Goal: Task Accomplishment & Management: Manage account settings

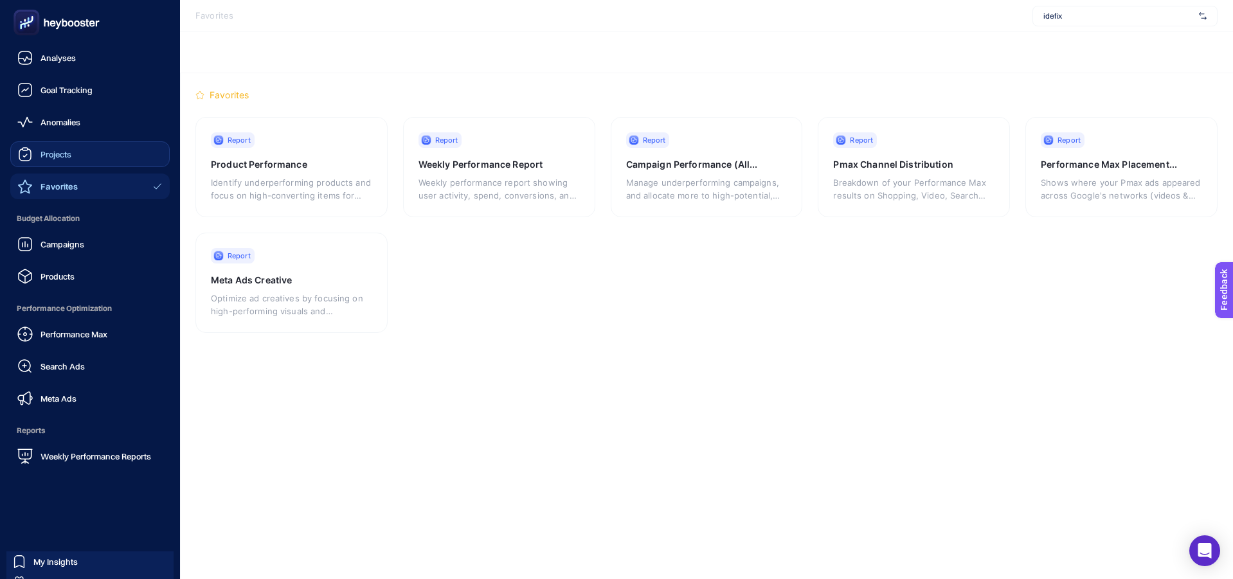
click at [71, 154] on span "Projects" at bounding box center [56, 154] width 31 height 10
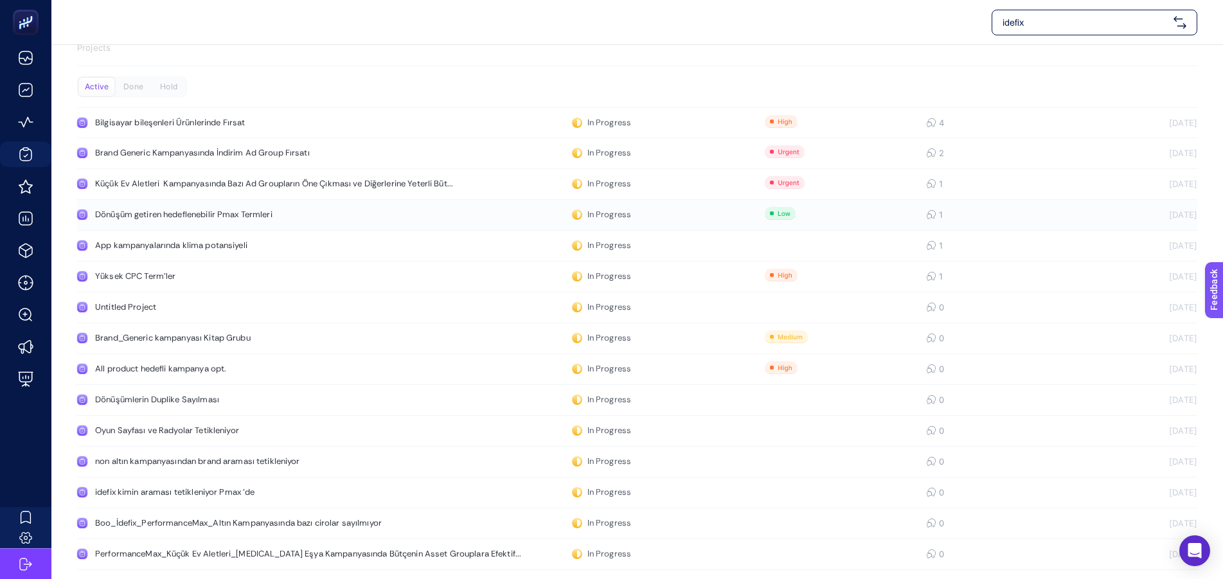
scroll to position [25, 0]
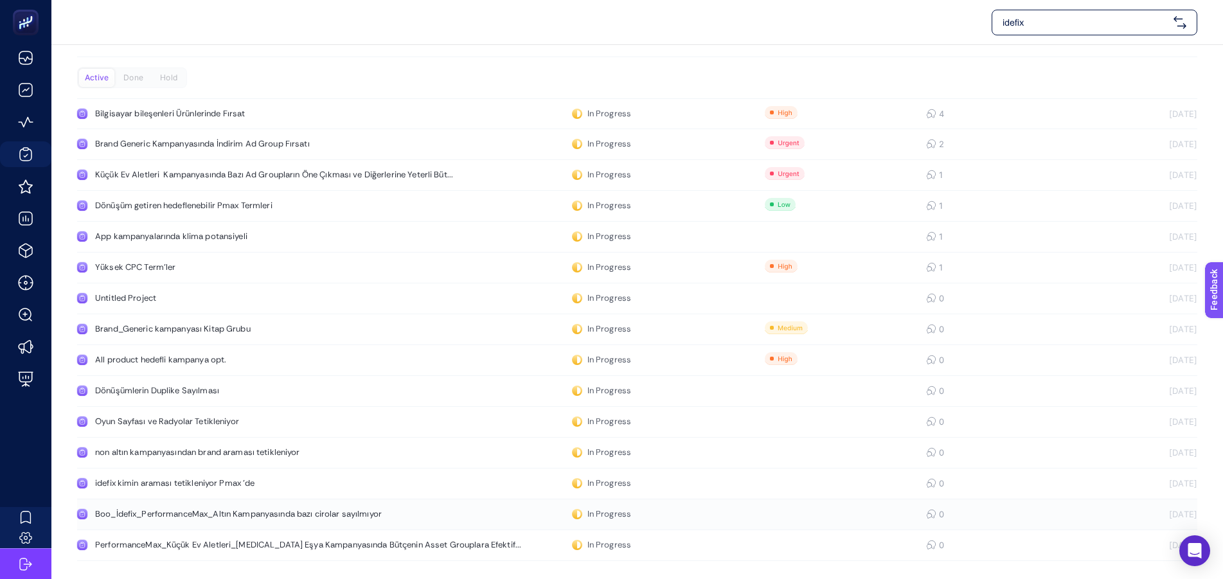
click at [365, 517] on div "Boo_İdefix_PerformanceMax_Altın Kampanyasında bazı cirolar sayılmıyor" at bounding box center [243, 514] width 297 height 10
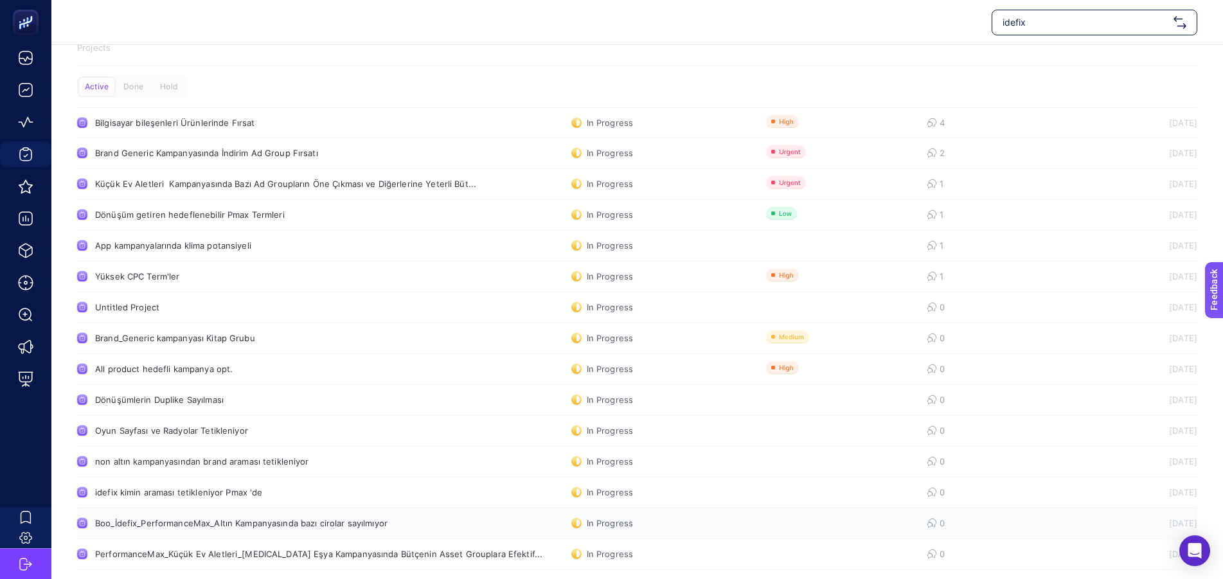
scroll to position [25, 0]
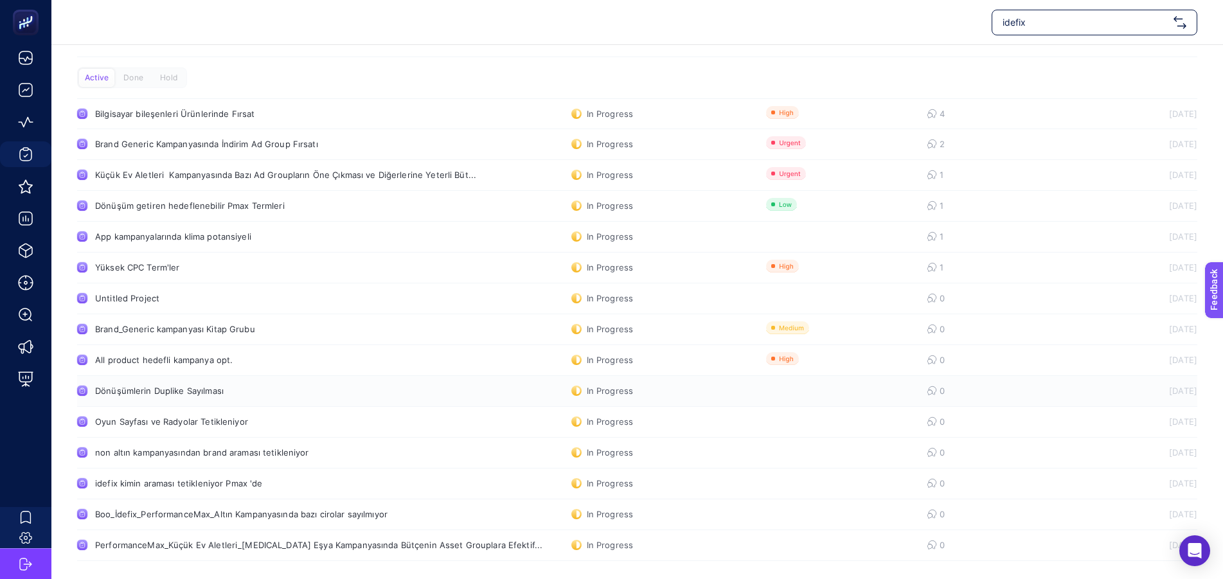
click at [216, 390] on div "Dönüşümlerin Duplike Sayılması" at bounding box center [243, 391] width 297 height 10
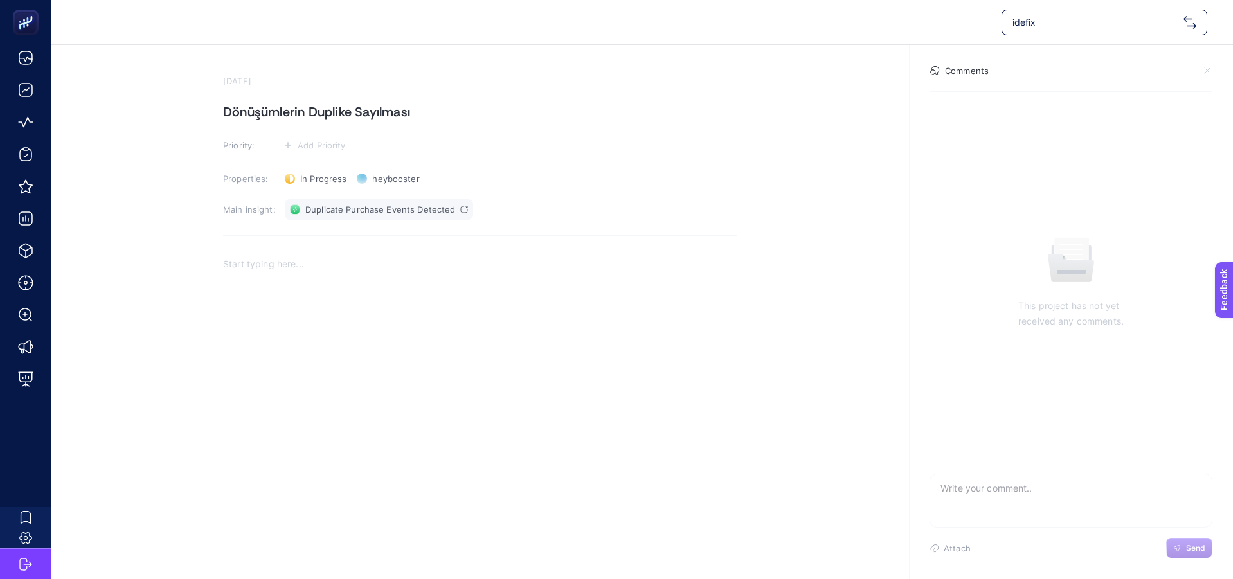
click at [461, 210] on icon at bounding box center [464, 210] width 8 height 8
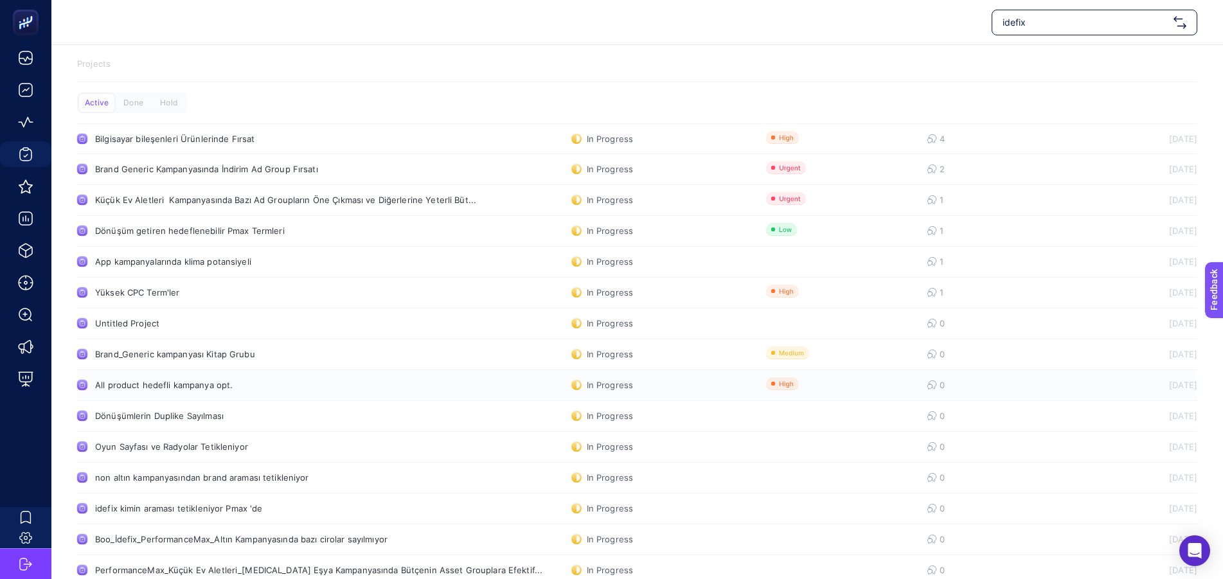
click at [201, 387] on div "All product hedefli kampanya opt." at bounding box center [243, 385] width 297 height 10
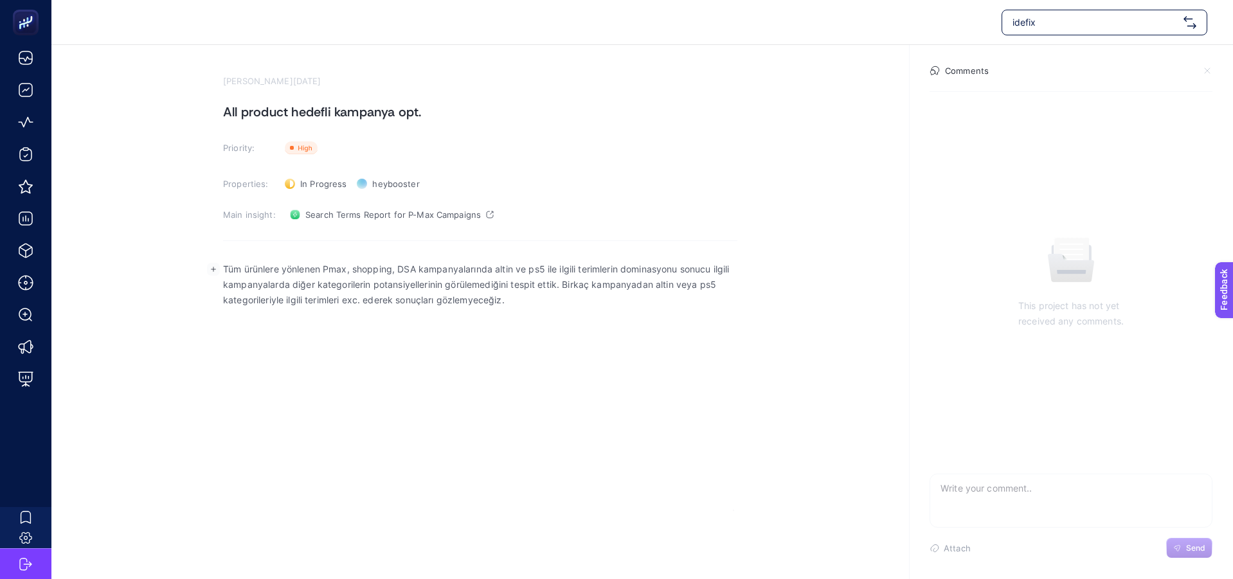
click at [317, 285] on p "Tüm ürünlere yönlenen Pmax, shopping, DSA kampanyalarında altin ve ps5 ile ilgi…" at bounding box center [480, 285] width 514 height 46
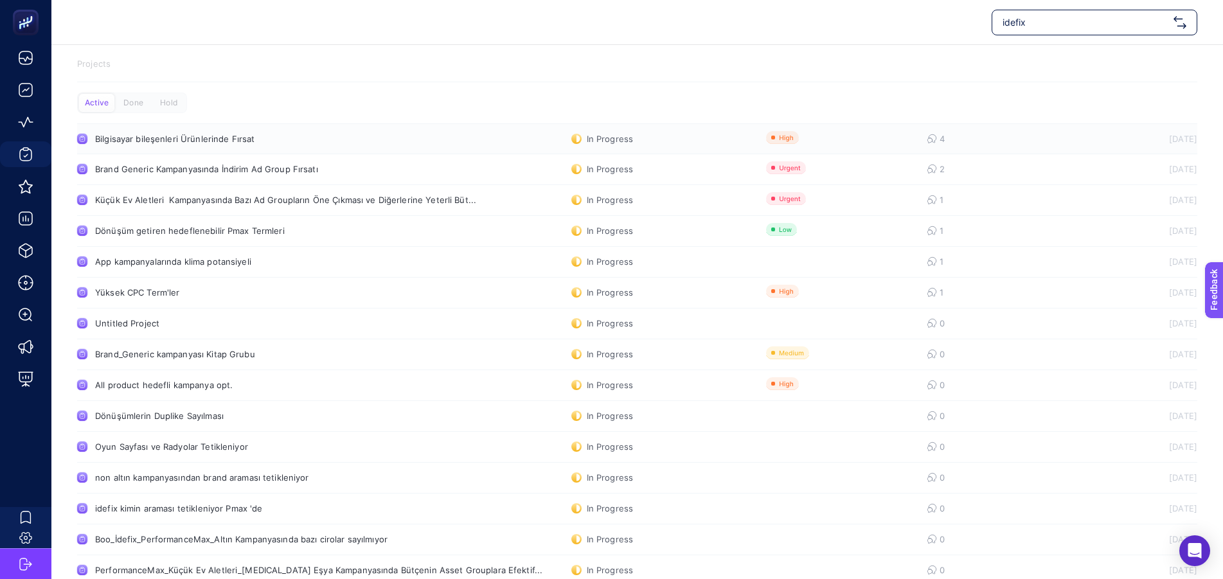
click at [838, 140] on link "Bilgisayar bileşenleri Ürünlerinde Fırsat In Progress 4 [DATE]" at bounding box center [637, 138] width 1121 height 31
click at [405, 177] on link "Brand Generic Kampanyasında İndirim Ad Group Fırsatı In Progress 2 [DATE]" at bounding box center [637, 169] width 1121 height 31
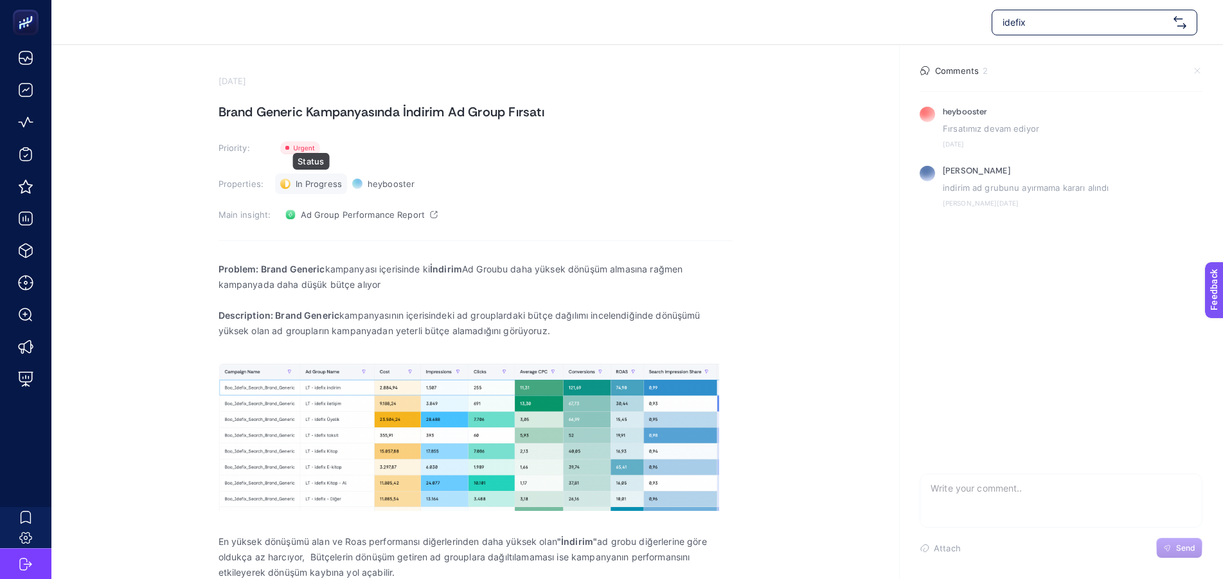
click at [300, 183] on span "In Progress" at bounding box center [319, 184] width 46 height 10
click at [310, 230] on span "Done" at bounding box center [313, 231] width 23 height 10
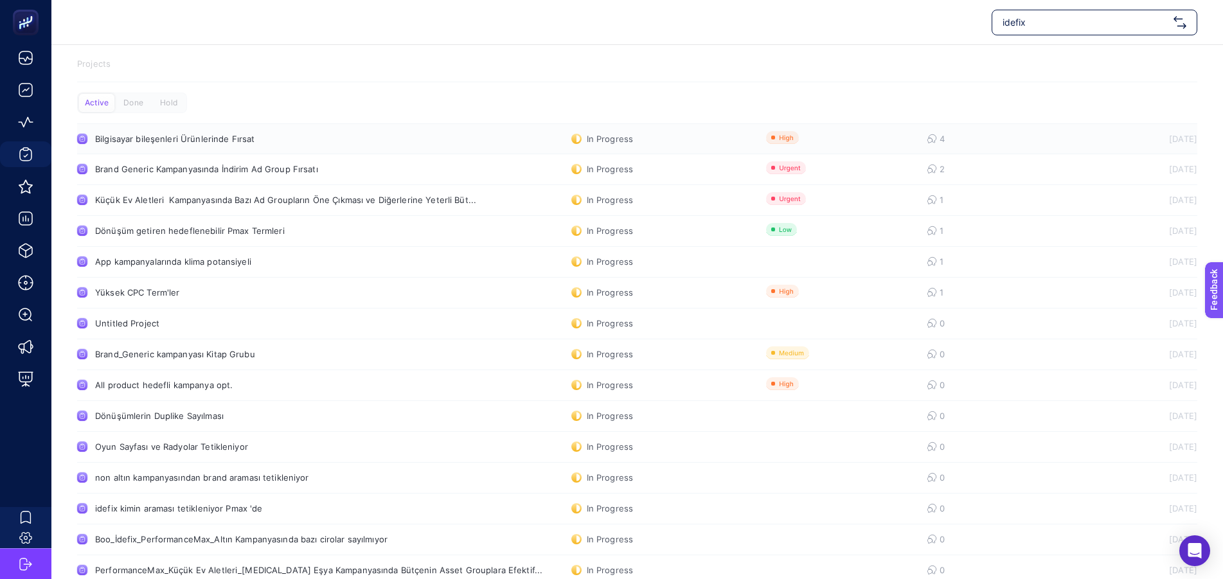
click at [207, 138] on div "Bilgisayar bileşenleri Ürünlerinde Fırsat" at bounding box center [243, 139] width 297 height 10
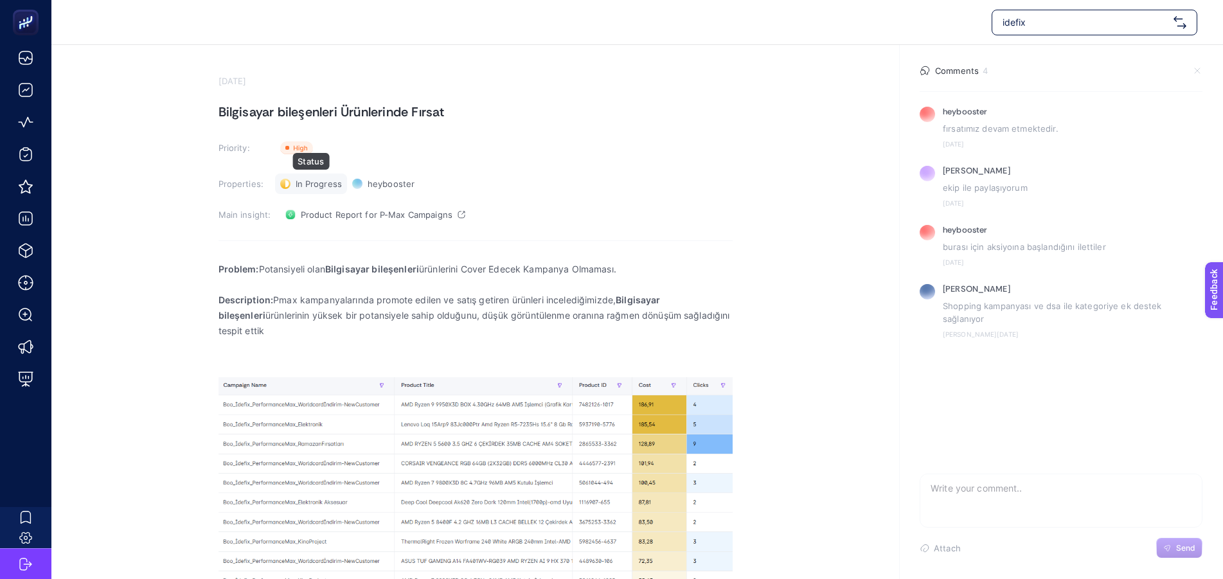
click at [311, 187] on span "In Progress" at bounding box center [319, 184] width 46 height 10
click at [324, 236] on li "Done" at bounding box center [318, 231] width 80 height 21
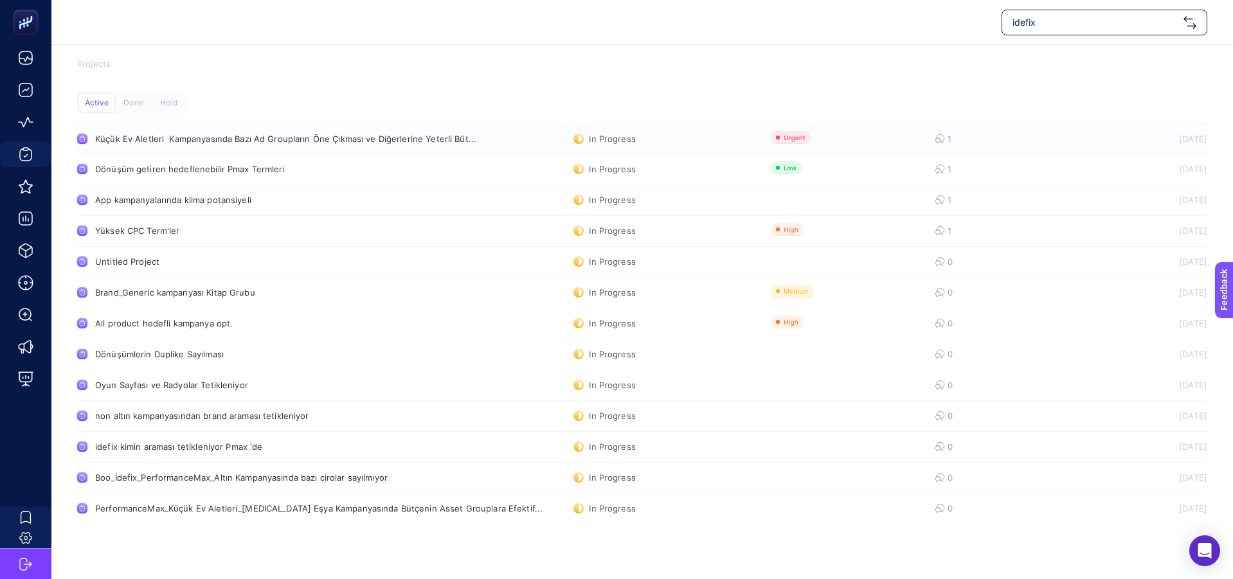
click at [480, 143] on link "Küçük Ev Aletleri Kampanyasında Bazı Ad Groupların Öne Çıkması ve Diğerlerine Y…" at bounding box center [642, 138] width 1130 height 31
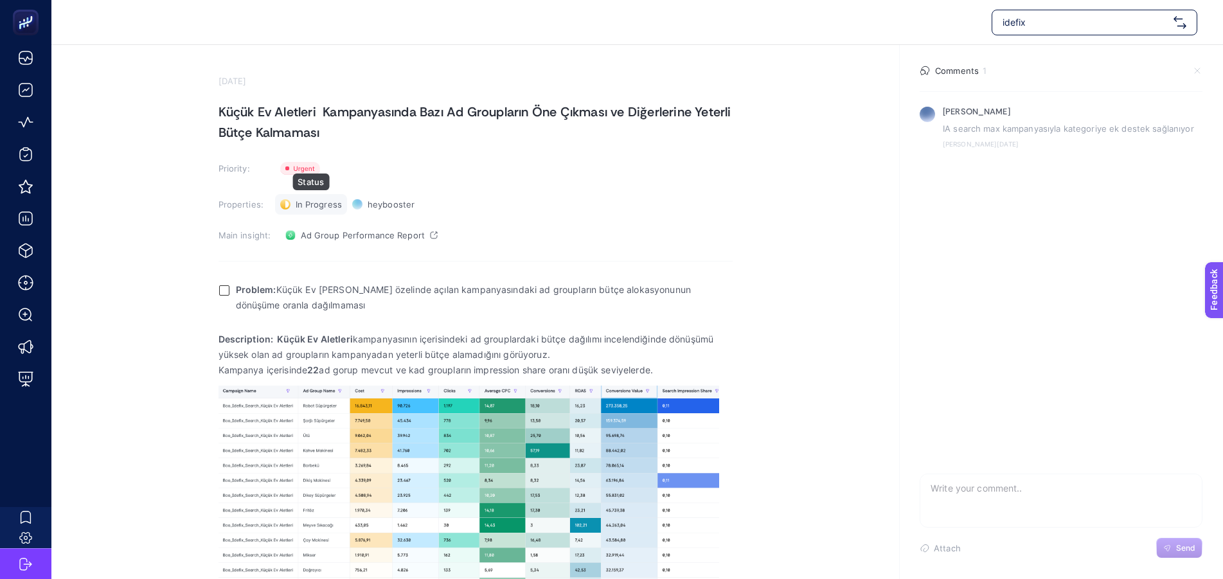
click at [314, 202] on span "In Progress" at bounding box center [319, 204] width 46 height 10
click at [331, 247] on li "Done" at bounding box center [318, 251] width 80 height 21
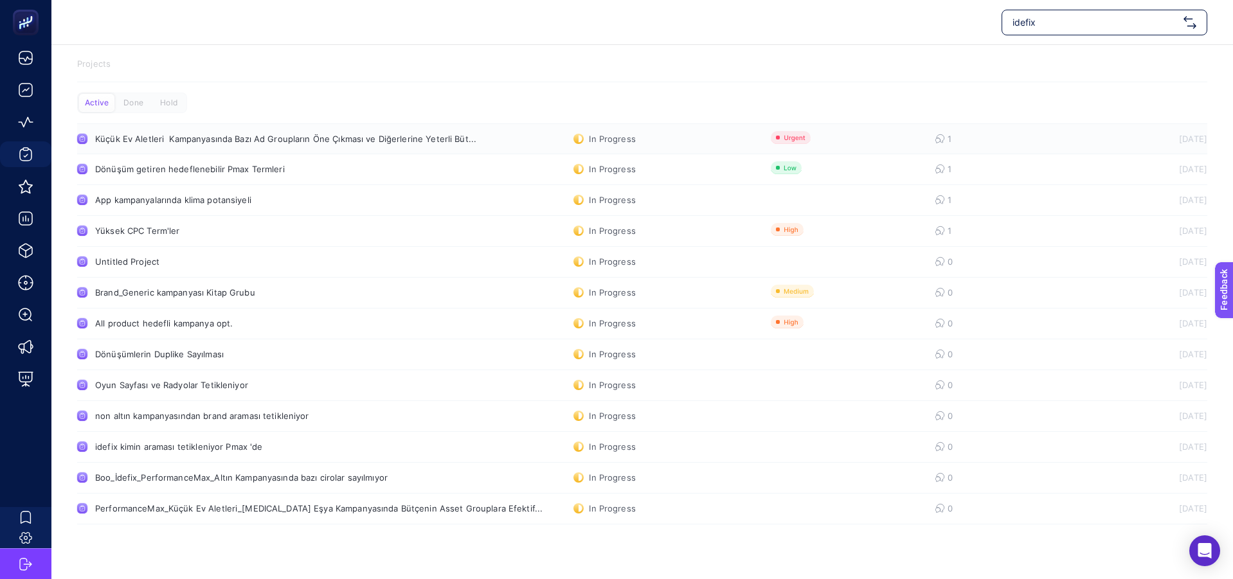
click at [428, 144] on link "Küçük Ev Aletleri Kampanyasında Bazı Ad Groupların Öne Çıkması ve Diğerlerine Y…" at bounding box center [642, 138] width 1130 height 31
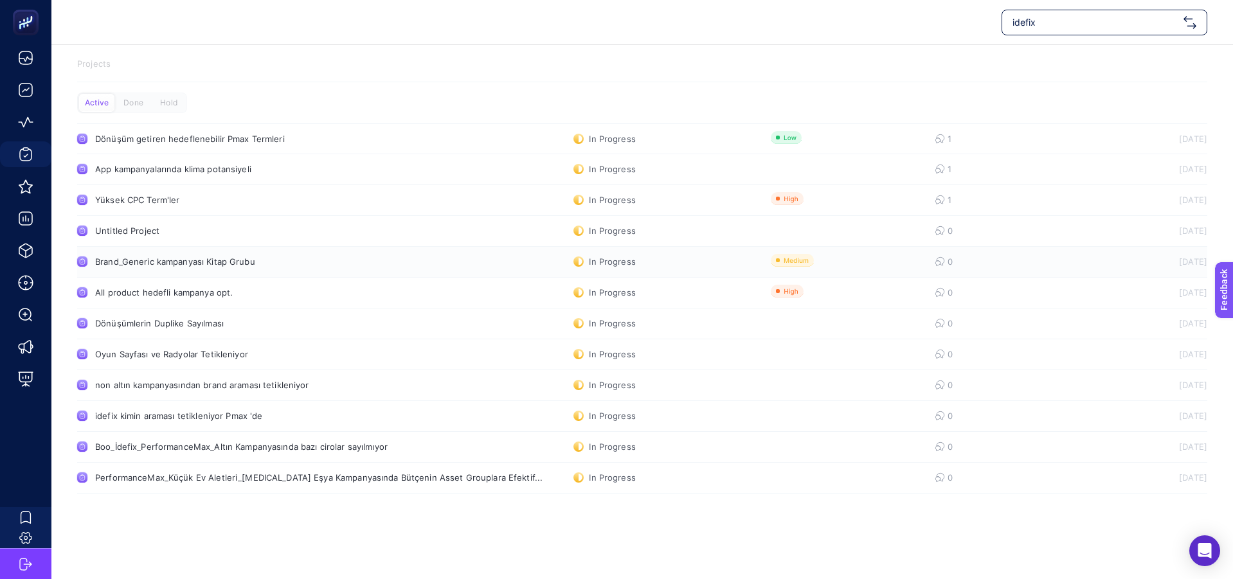
click at [191, 268] on link "Brand_Generic kampanyası Kitap Grubu In Progress 0 [DATE]" at bounding box center [642, 262] width 1130 height 31
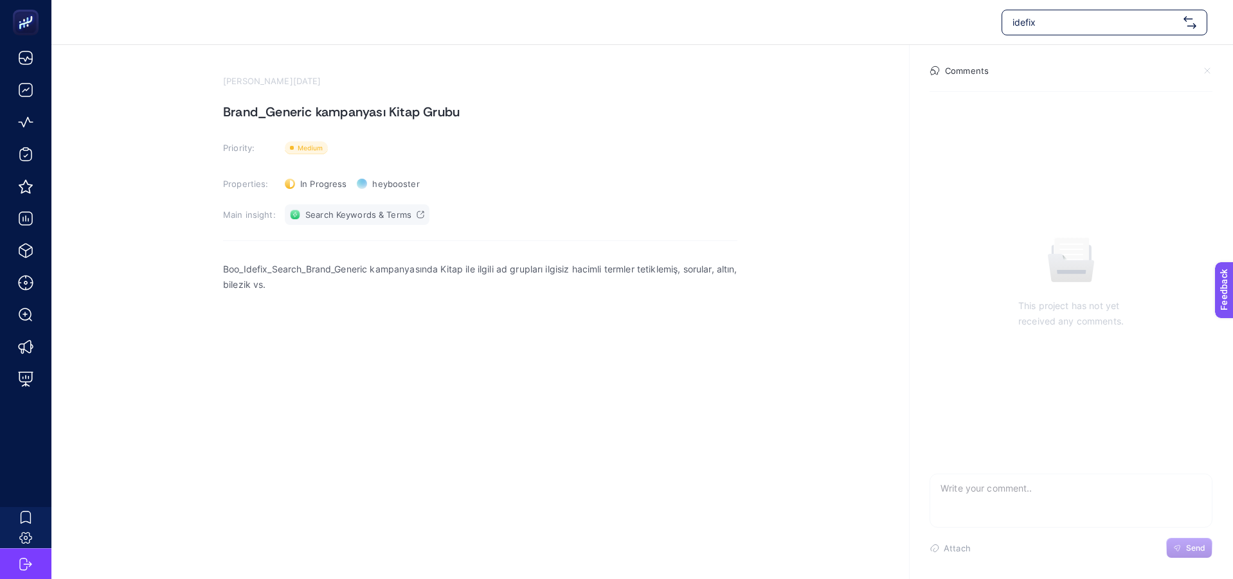
click at [410, 216] on span "Search Keywords & Terms" at bounding box center [358, 215] width 106 height 10
click at [302, 152] on rect at bounding box center [306, 147] width 43 height 13
click at [449, 154] on section "Priority: Priority" at bounding box center [480, 148] width 514 height 21
click at [327, 185] on span "In Progress" at bounding box center [323, 184] width 46 height 10
click at [337, 227] on li "Done" at bounding box center [323, 231] width 80 height 21
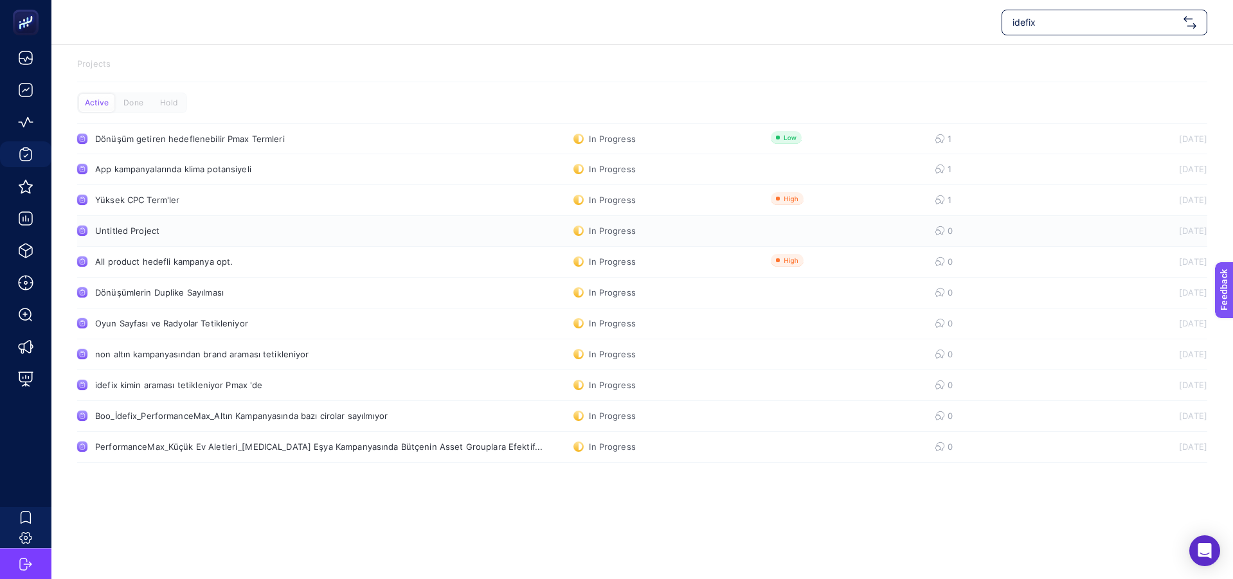
click at [159, 235] on div "Untitled Project" at bounding box center [243, 231] width 297 height 10
click at [386, 161] on link "App kampanyalarında klima potansiyeli In Progress 1 [DATE]" at bounding box center [642, 169] width 1130 height 31
click at [168, 330] on link "Oyun Sayfası ve Radyolar Tetikleniyor In Progress 0 [DATE]" at bounding box center [642, 324] width 1130 height 31
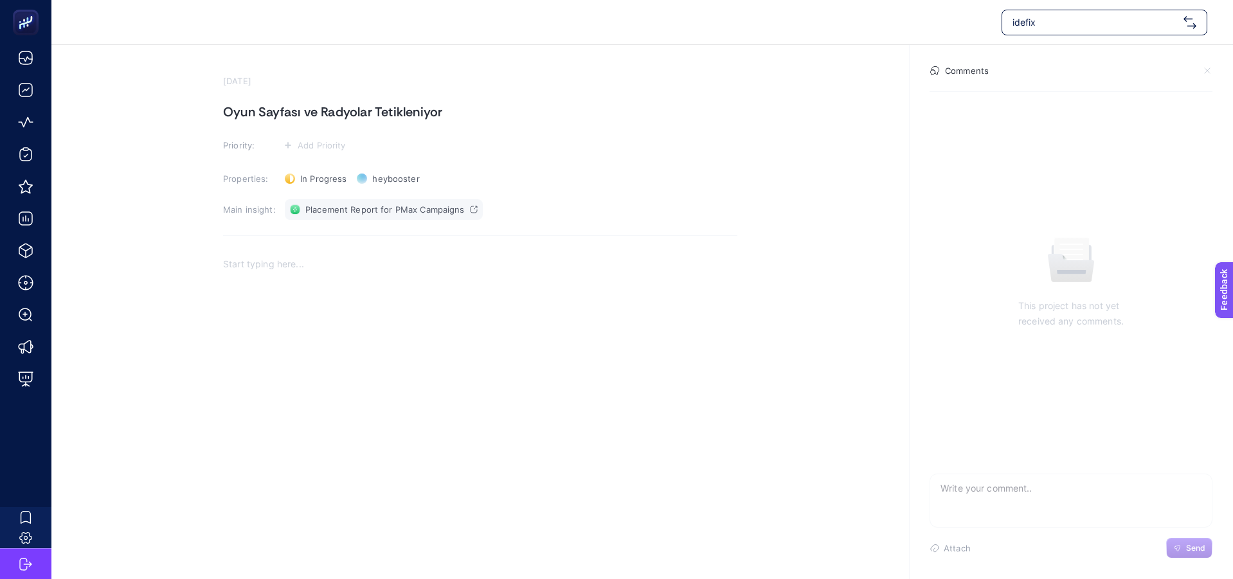
click at [472, 214] on link "Placement Report for PMax Campaigns" at bounding box center [384, 209] width 198 height 21
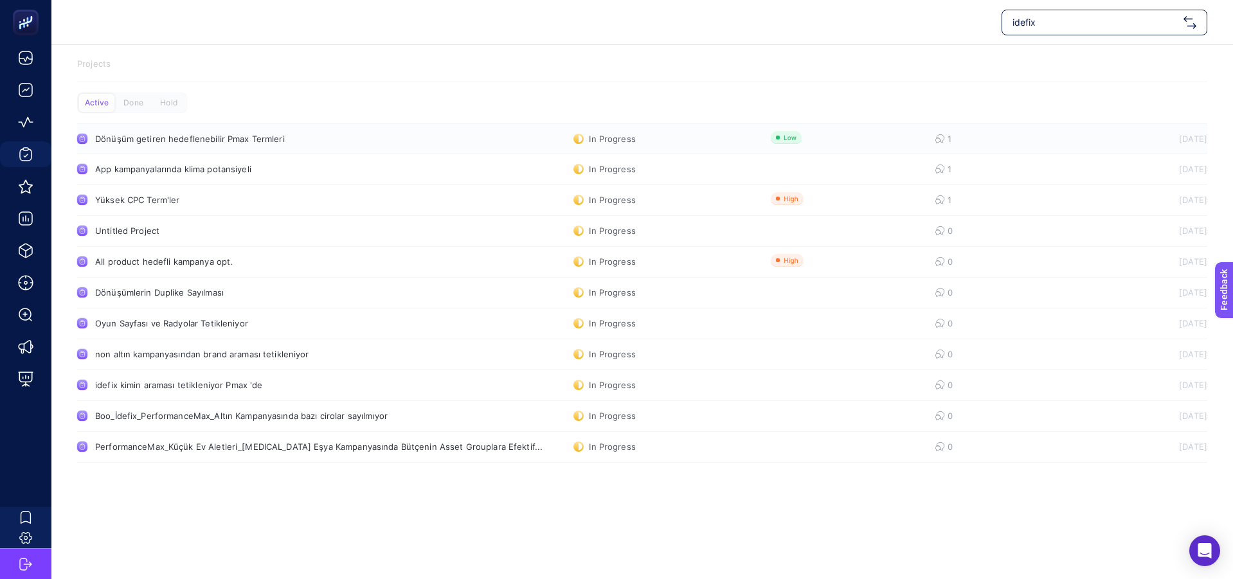
click at [468, 131] on link "Dönüşüm getiren hedeflenebilir Pmax Termleri In Progress 1 [DATE]" at bounding box center [642, 138] width 1130 height 31
click at [216, 136] on div "Dönüşüm getiren hedeflenebilir Pmax Termleri" at bounding box center [243, 139] width 297 height 10
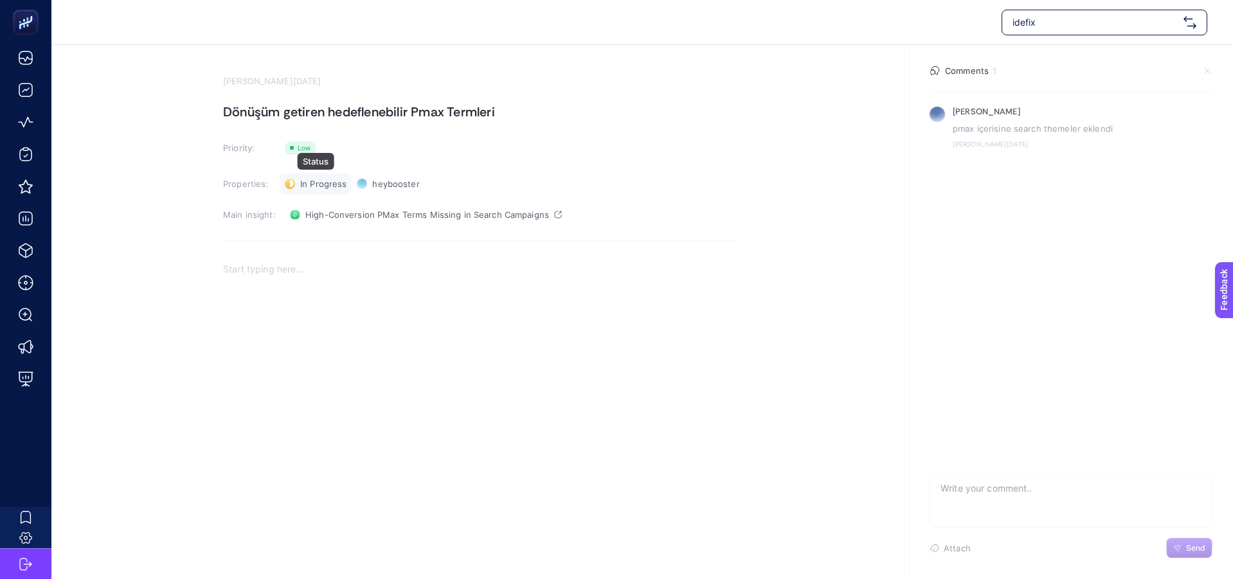
click at [287, 187] on 1326 at bounding box center [290, 184] width 10 height 10
click at [320, 232] on span "Done" at bounding box center [317, 231] width 23 height 10
